Goal: Task Accomplishment & Management: Manage account settings

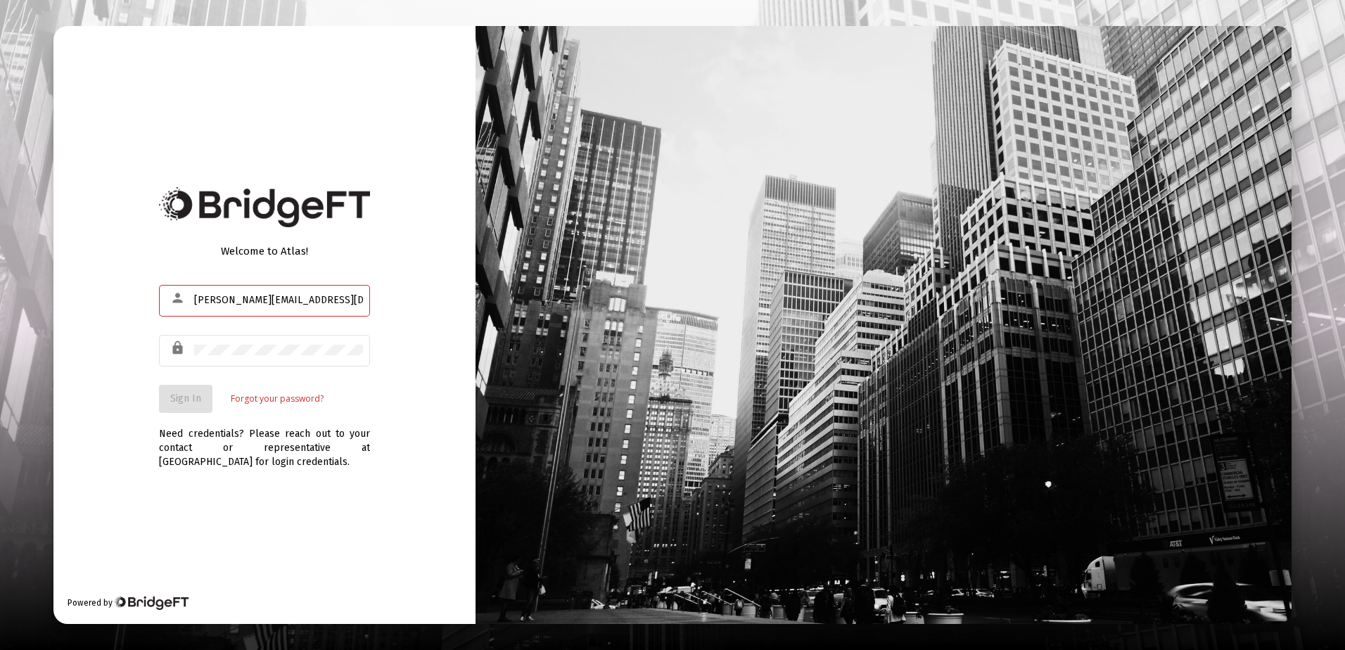
type input "[PERSON_NAME][EMAIL_ADDRESS][DOMAIN_NAME]"
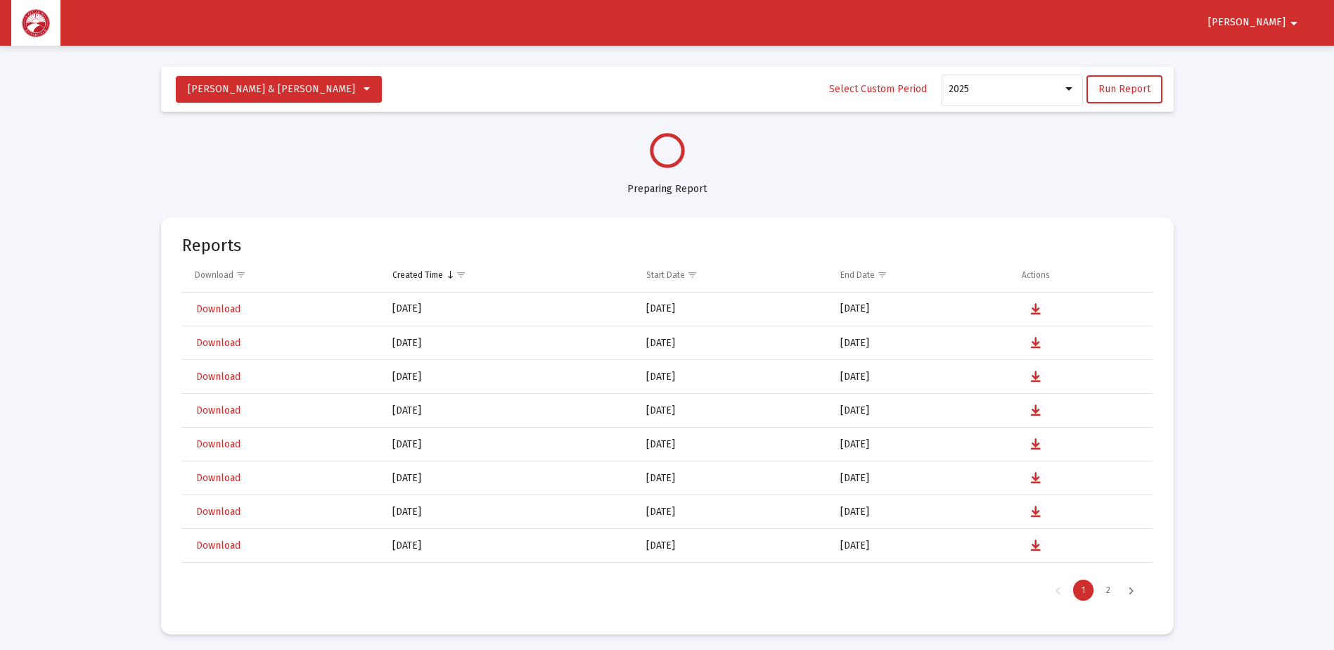
select select "View all"
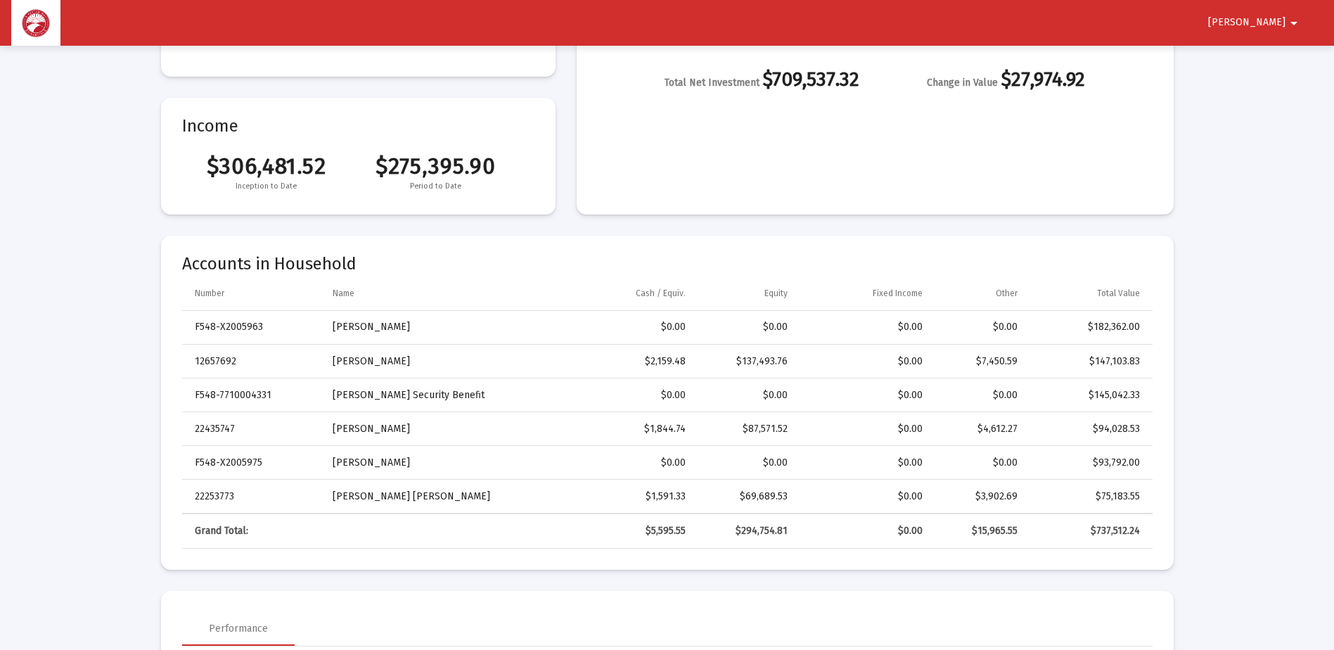
scroll to position [281, 0]
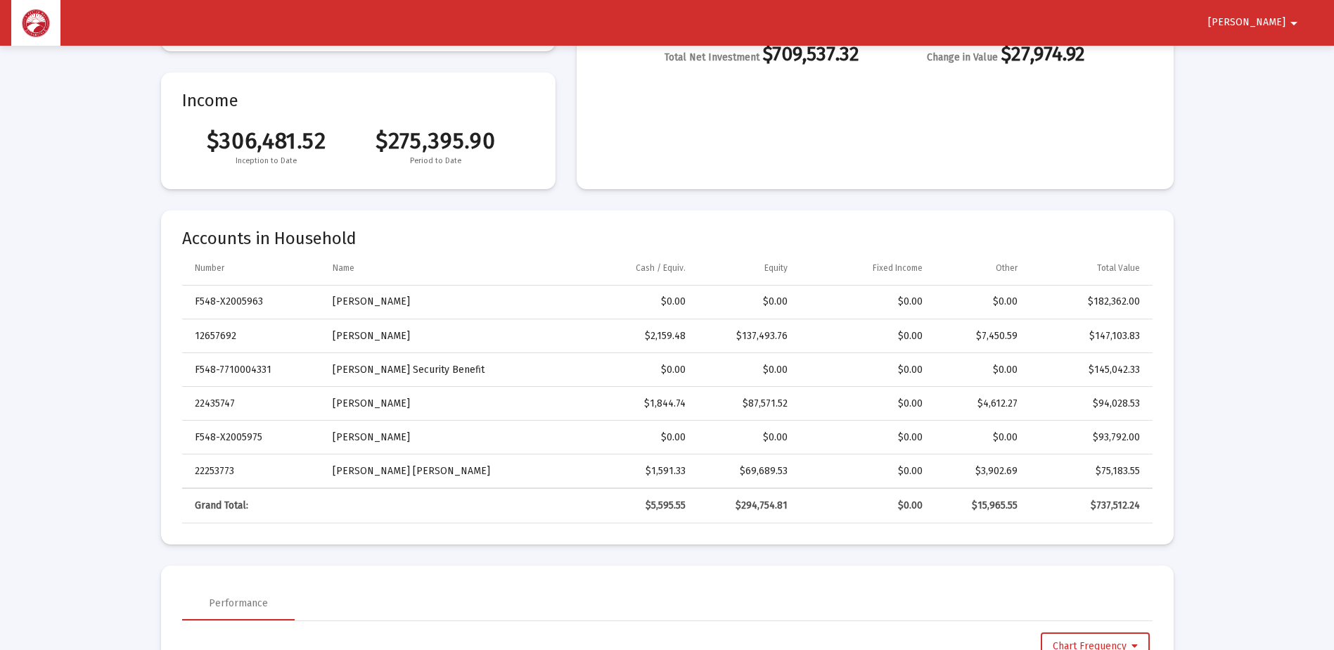
click at [1267, 20] on span "Ronald" at bounding box center [1246, 23] width 77 height 12
click at [1272, 56] on button "Logout" at bounding box center [1276, 60] width 79 height 34
